Goal: Complete application form

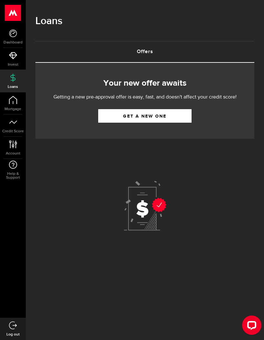
click at [177, 113] on link "Get a new one" at bounding box center [144, 116] width 93 height 14
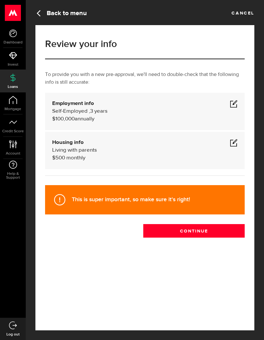
click at [196, 113] on div "Self-Employed , 3 years $100,000 annually" at bounding box center [144, 114] width 185 height 15
click at [213, 230] on button "Continue" at bounding box center [193, 231] width 101 height 14
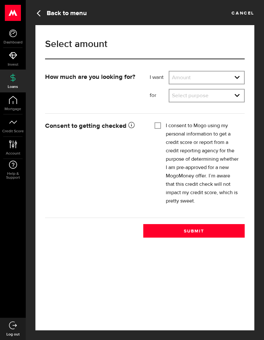
click at [202, 77] on select "Amount $500 $1000 $2000 $3000 $4000 $5000 $6000 $7000 $8000 $9000 $10000 $11000…" at bounding box center [206, 78] width 75 height 14
select select "500"
click at [221, 92] on select "Select purpose Credit Card Refinancing/Pay Off Credit Cards Debt Consolidation …" at bounding box center [206, 96] width 75 height 14
click at [223, 99] on select "Select purpose Credit Card Refinancing/Pay Off Credit Cards Debt Consolidation …" at bounding box center [206, 96] width 75 height 14
select select "Emergency Loan"
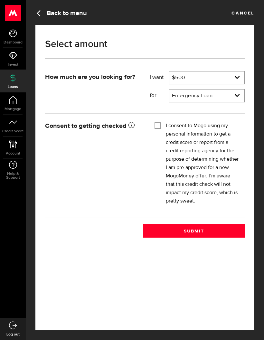
click at [154, 132] on div "Tick this box so that we can show you your credit score! I consent to Mogo usin…" at bounding box center [197, 165] width 95 height 91
click at [160, 127] on input "I consent to Mogo using my personal information to get a credit score or report…" at bounding box center [157, 125] width 6 height 6
checkbox input "true"
click at [210, 235] on button "Submit" at bounding box center [193, 231] width 101 height 14
click at [258, 230] on div "Get a new offer 50 % complete Review information Select amount Woah there, one …" at bounding box center [145, 182] width 238 height 314
